Goal: Information Seeking & Learning: Check status

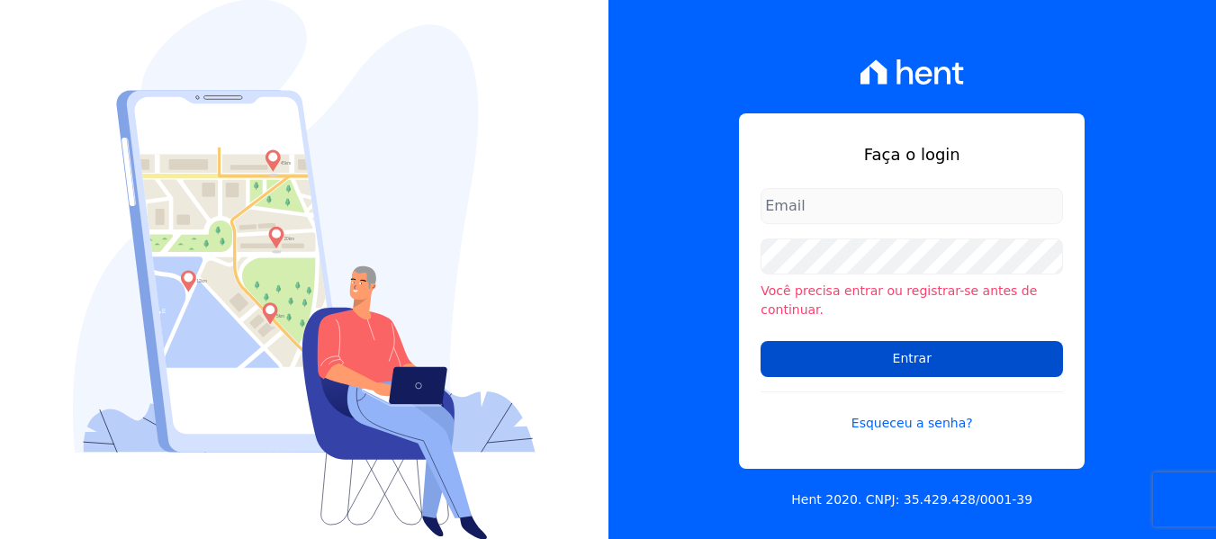
type input "[PERSON_NAME][EMAIL_ADDRESS][DOMAIN_NAME]"
click at [974, 350] on input "Entrar" at bounding box center [911, 359] width 302 height 36
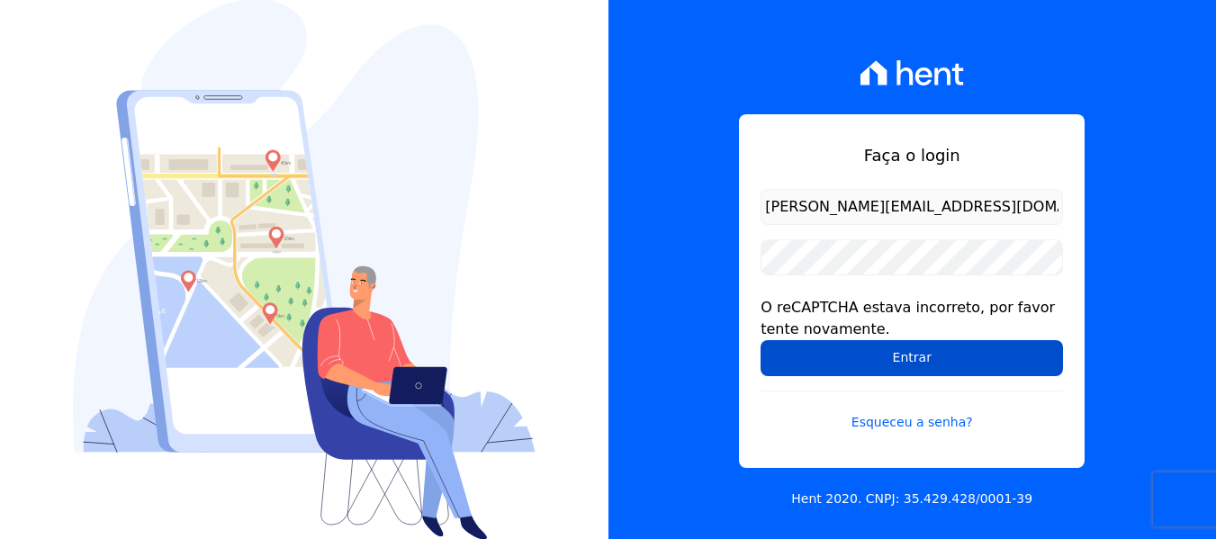
click at [895, 354] on input "Entrar" at bounding box center [911, 358] width 302 height 36
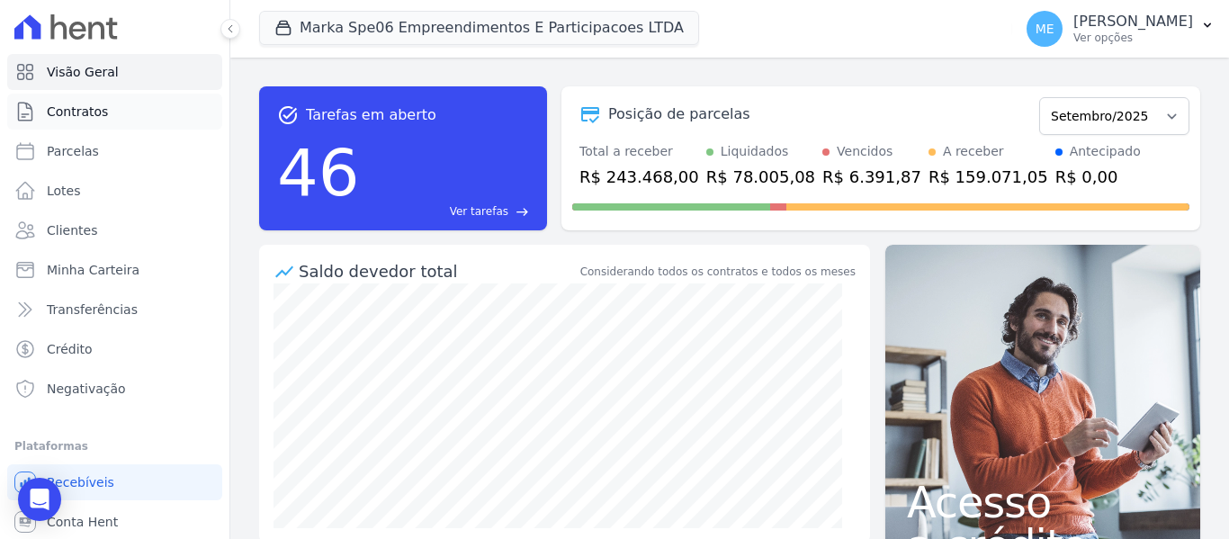
click at [74, 114] on span "Contratos" at bounding box center [77, 112] width 61 height 18
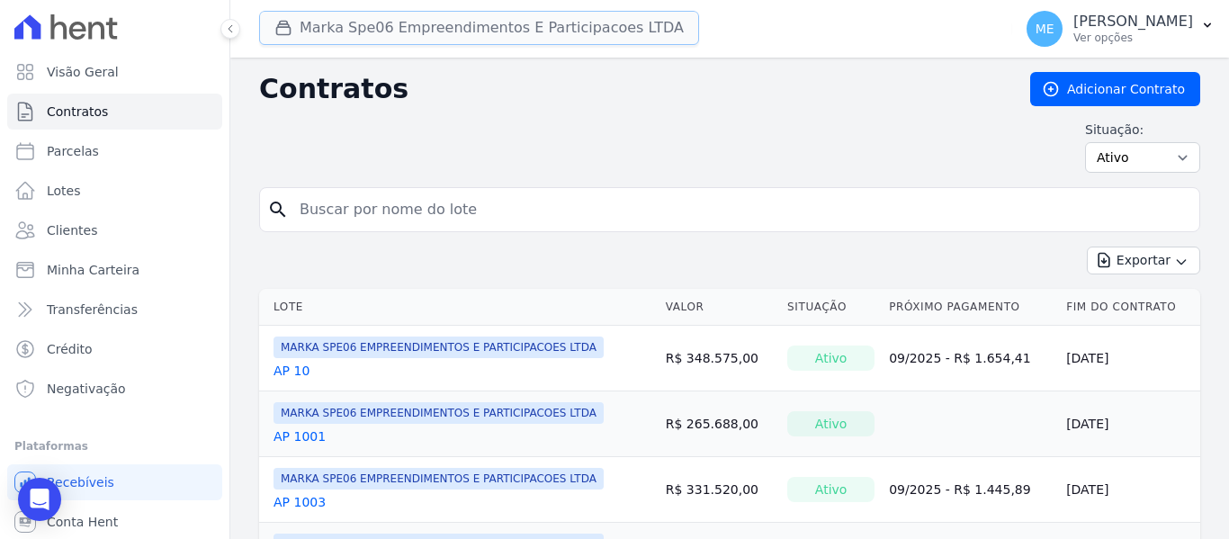
click at [428, 30] on button "Marka Spe06 Empreendimentos E Participacoes LTDA" at bounding box center [479, 28] width 440 height 34
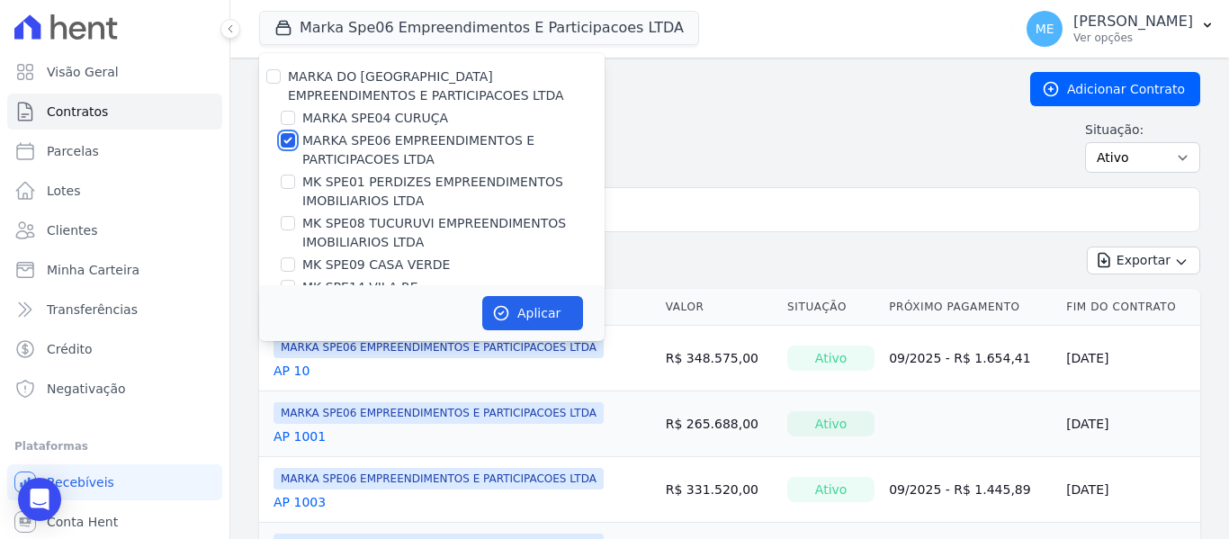
click at [289, 138] on input "MARKA SPE06 EMPREENDIMENTOS E PARTICIPACOES LTDA" at bounding box center [288, 140] width 14 height 14
checkbox input "false"
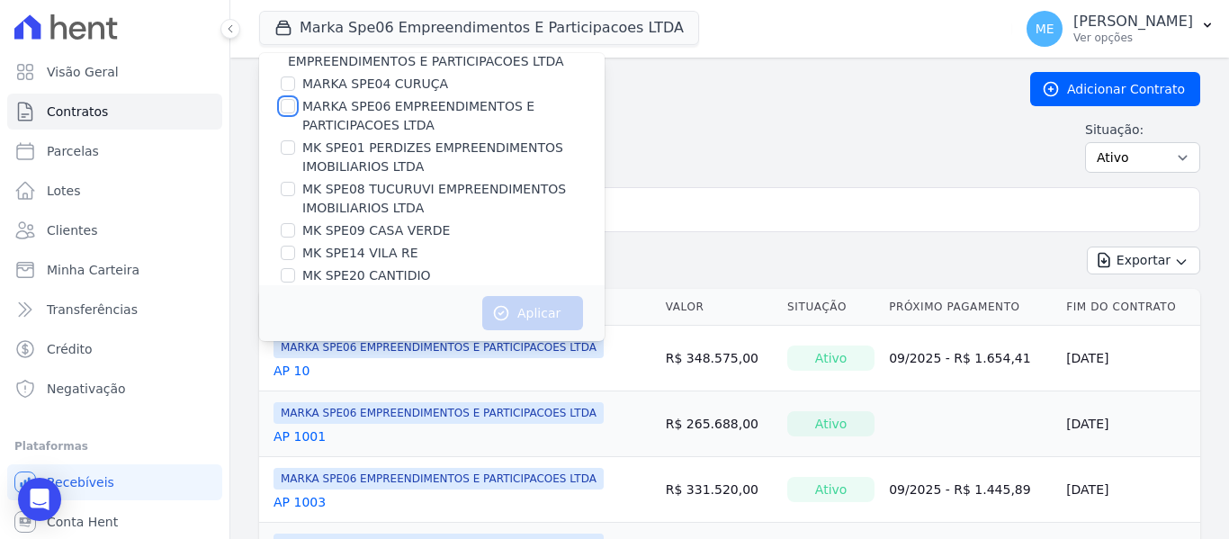
scroll to position [49, 0]
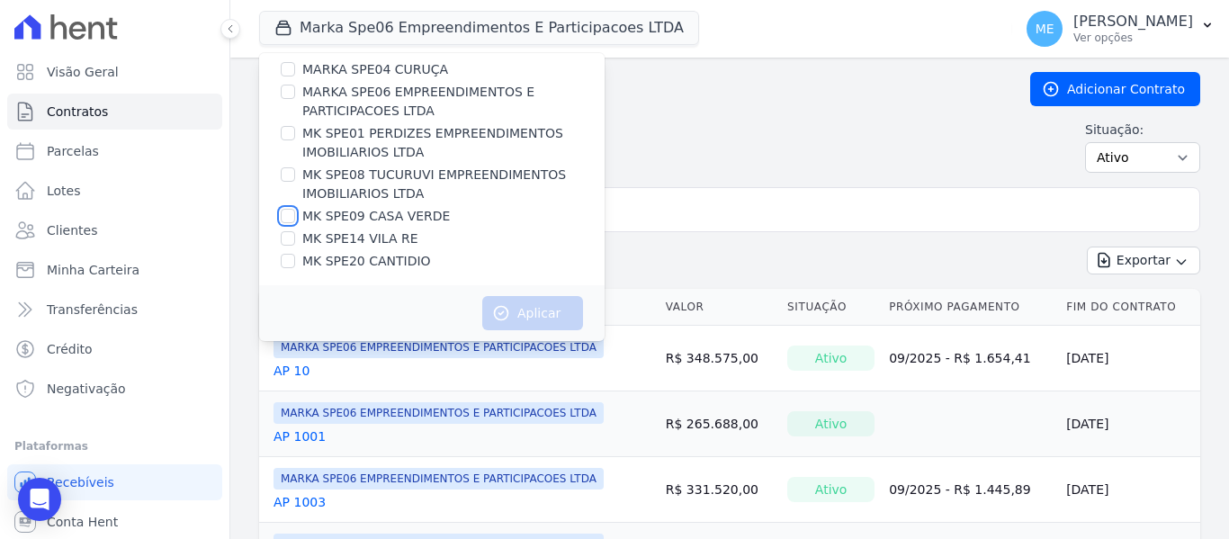
click at [287, 217] on input "MK SPE09 CASA VERDE" at bounding box center [288, 216] width 14 height 14
checkbox input "true"
click at [543, 319] on button "Aplicar" at bounding box center [532, 313] width 101 height 34
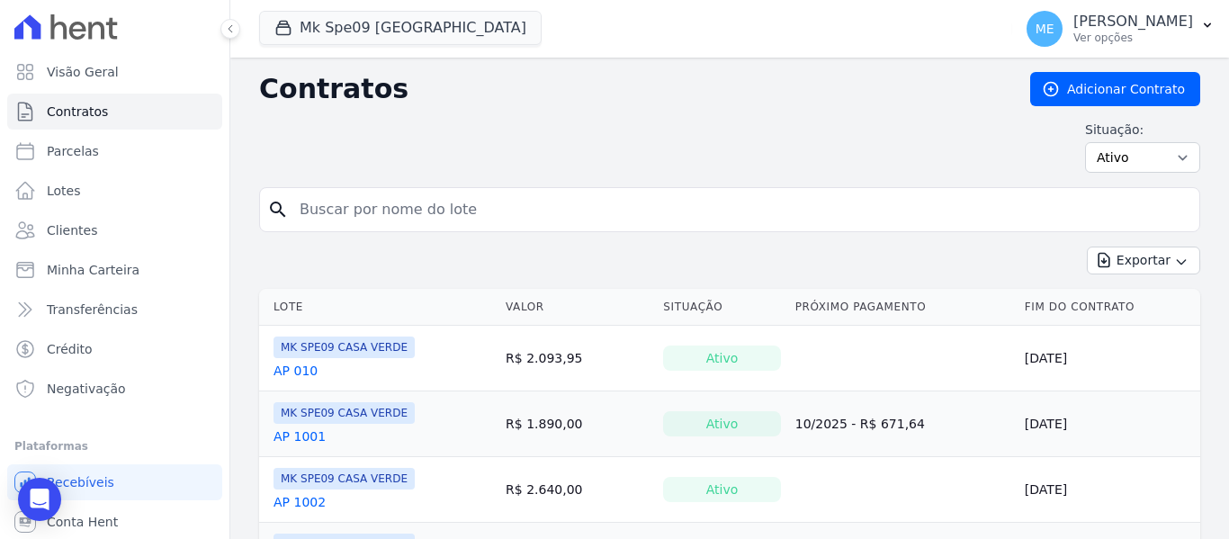
click at [710, 208] on input "search" at bounding box center [740, 210] width 903 height 36
type input "1008"
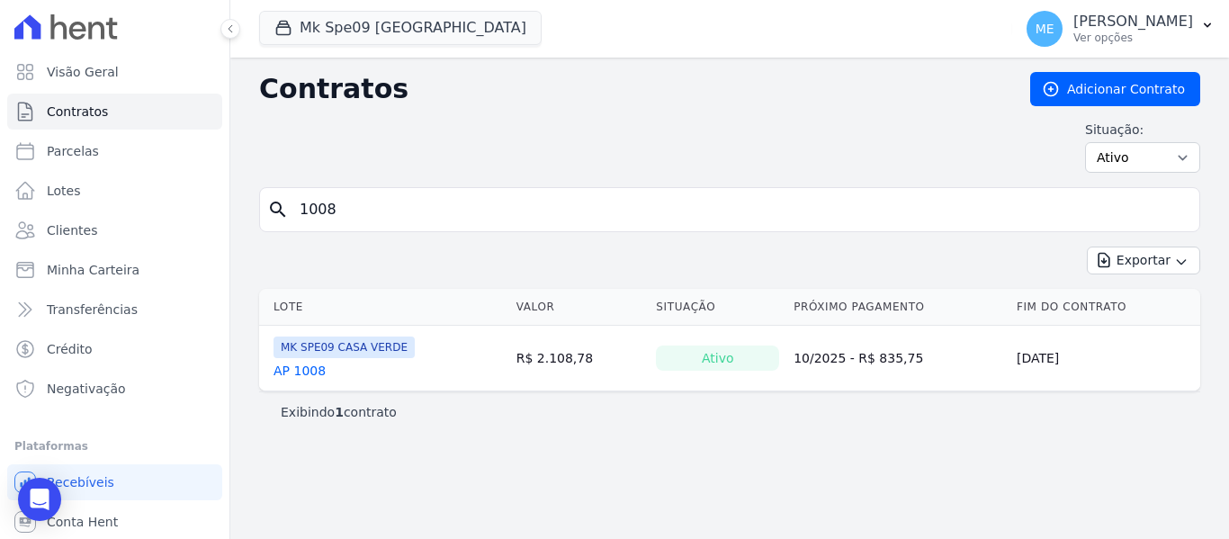
click at [310, 371] on link "AP 1008" at bounding box center [300, 371] width 52 height 18
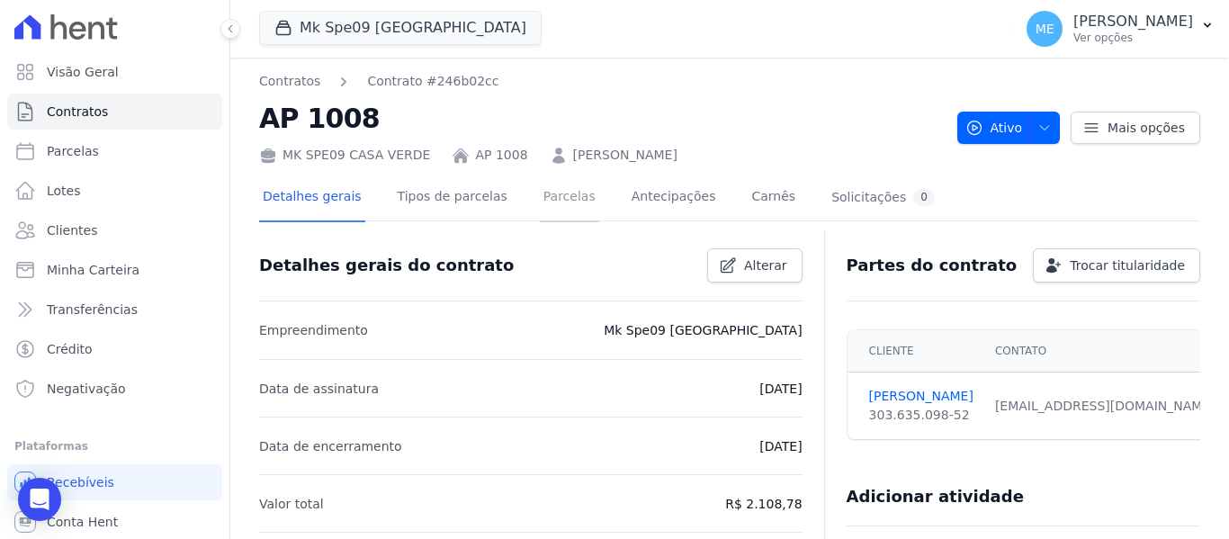
click at [565, 200] on link "Parcelas" at bounding box center [569, 199] width 59 height 48
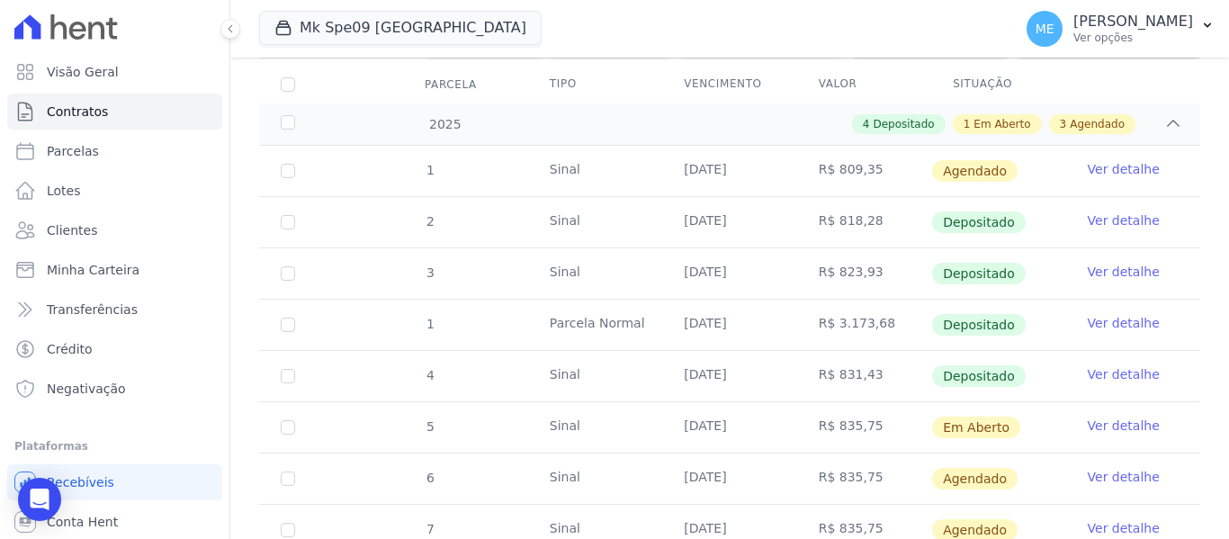
scroll to position [270, 0]
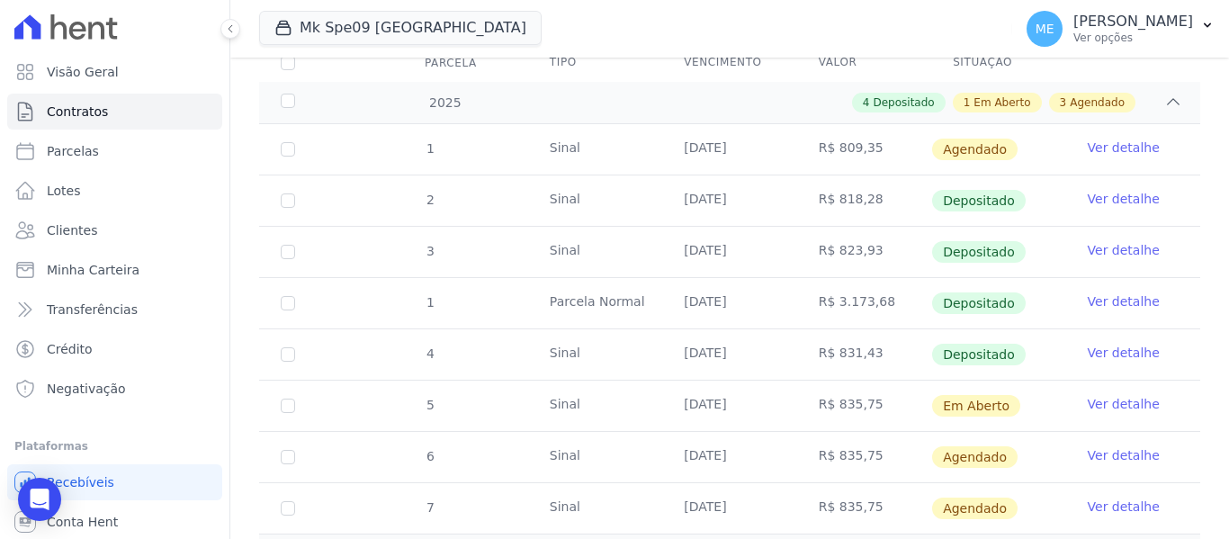
click at [1107, 292] on link "Ver detalhe" at bounding box center [1124, 301] width 72 height 18
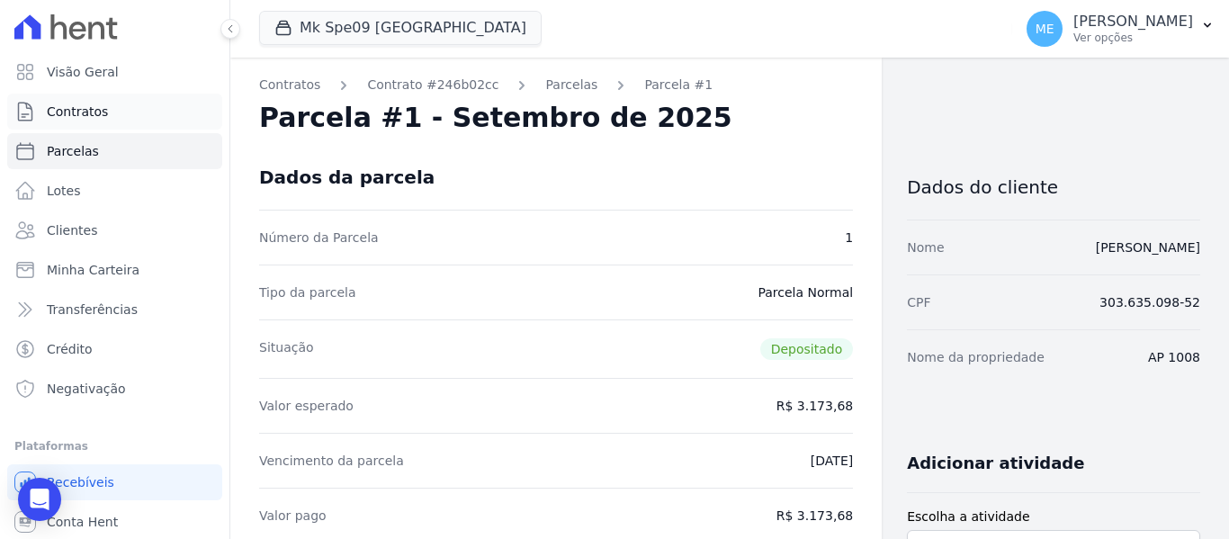
click at [75, 121] on link "Contratos" at bounding box center [114, 112] width 215 height 36
